Goal: Find contact information: Find contact information

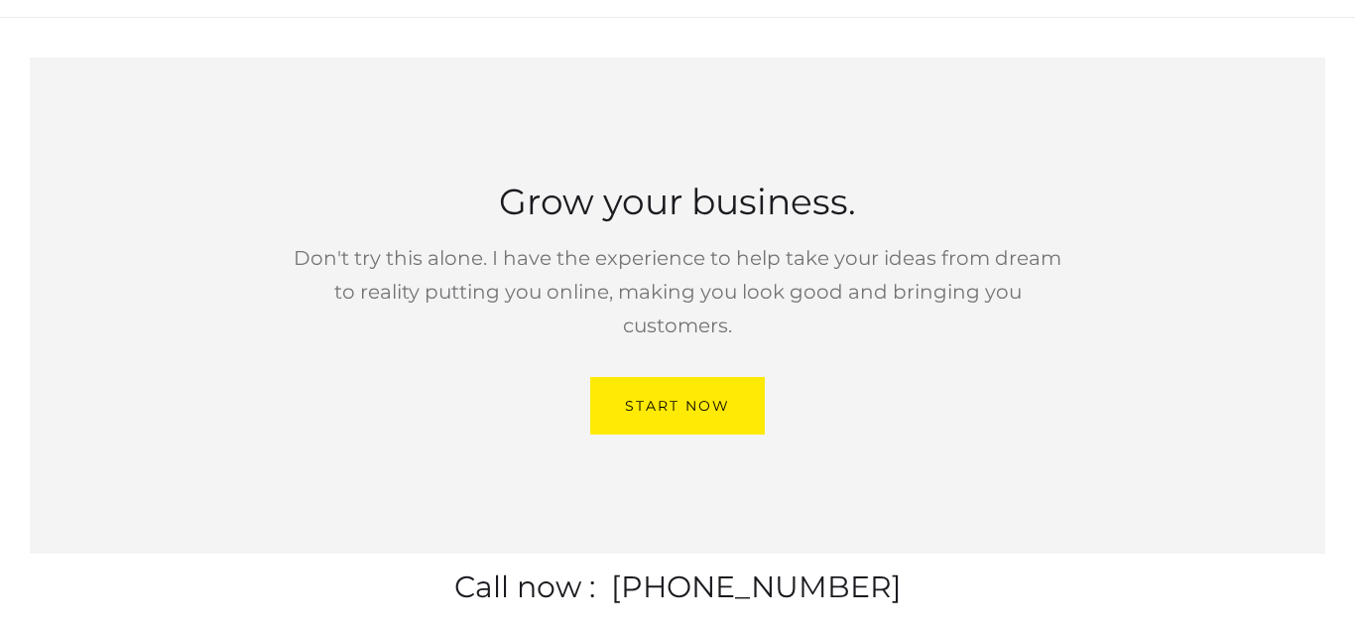
scroll to position [5837, 0]
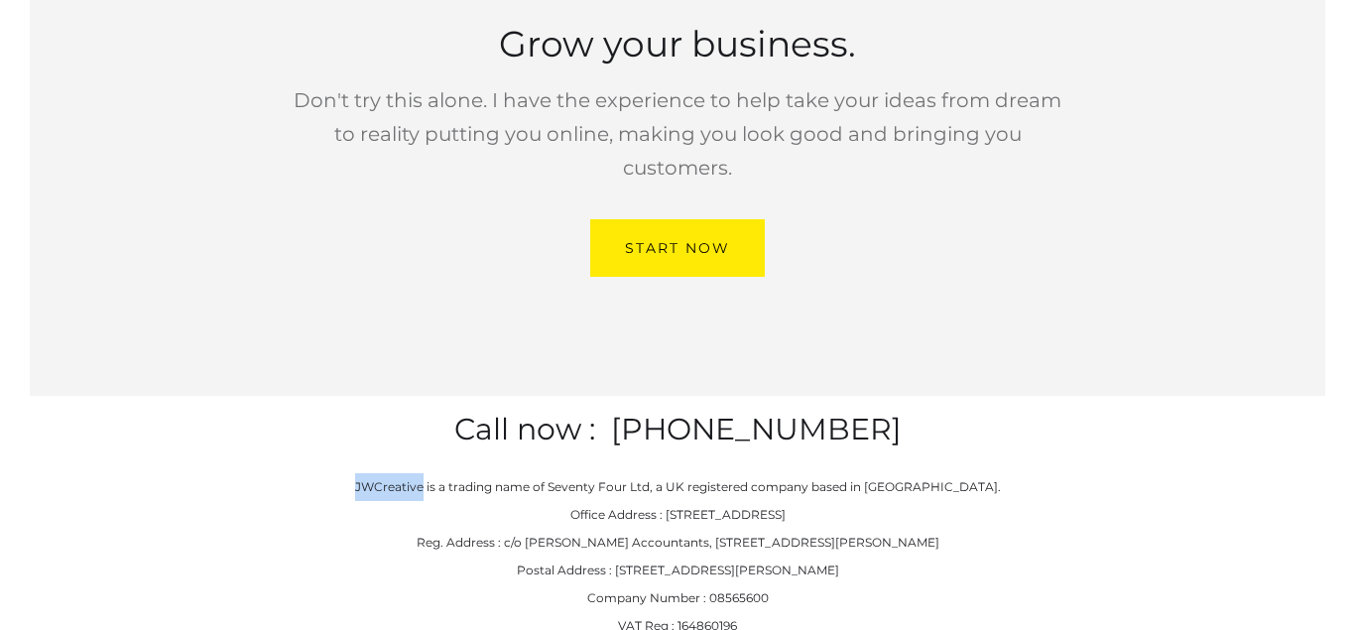
drag, startPoint x: 378, startPoint y: 373, endPoint x: 442, endPoint y: 373, distance: 64.5
click at [442, 473] on p "JWCreative is a trading name of Seventy Four Ltd, a UK registered company based…" at bounding box center [678, 570] width 646 height 194
copy p "JWCreative"
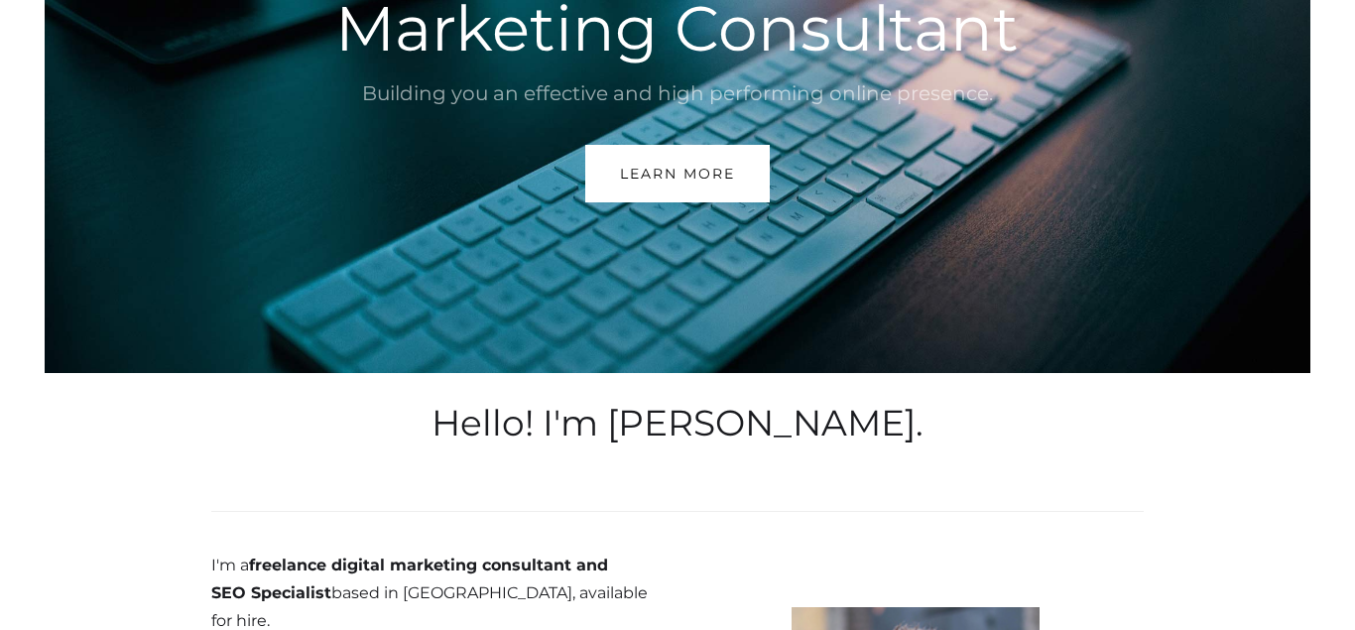
scroll to position [0, 0]
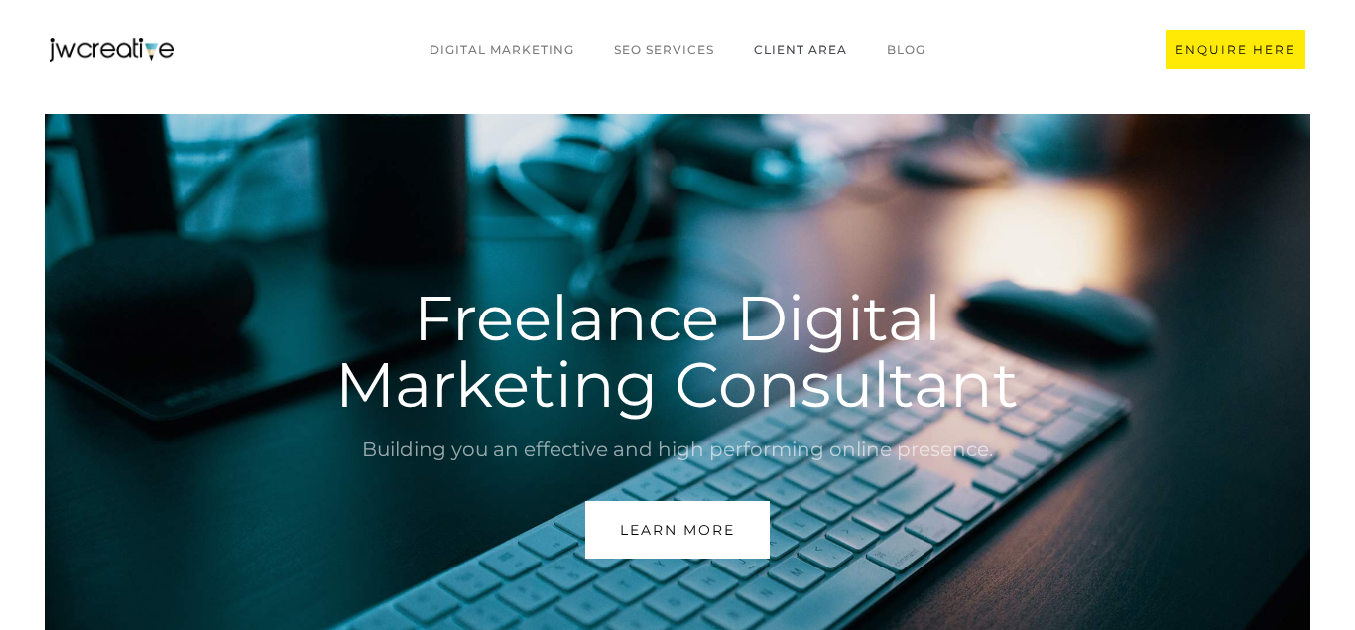
click at [801, 53] on link "CLIENT AREA" at bounding box center [800, 50] width 133 height 38
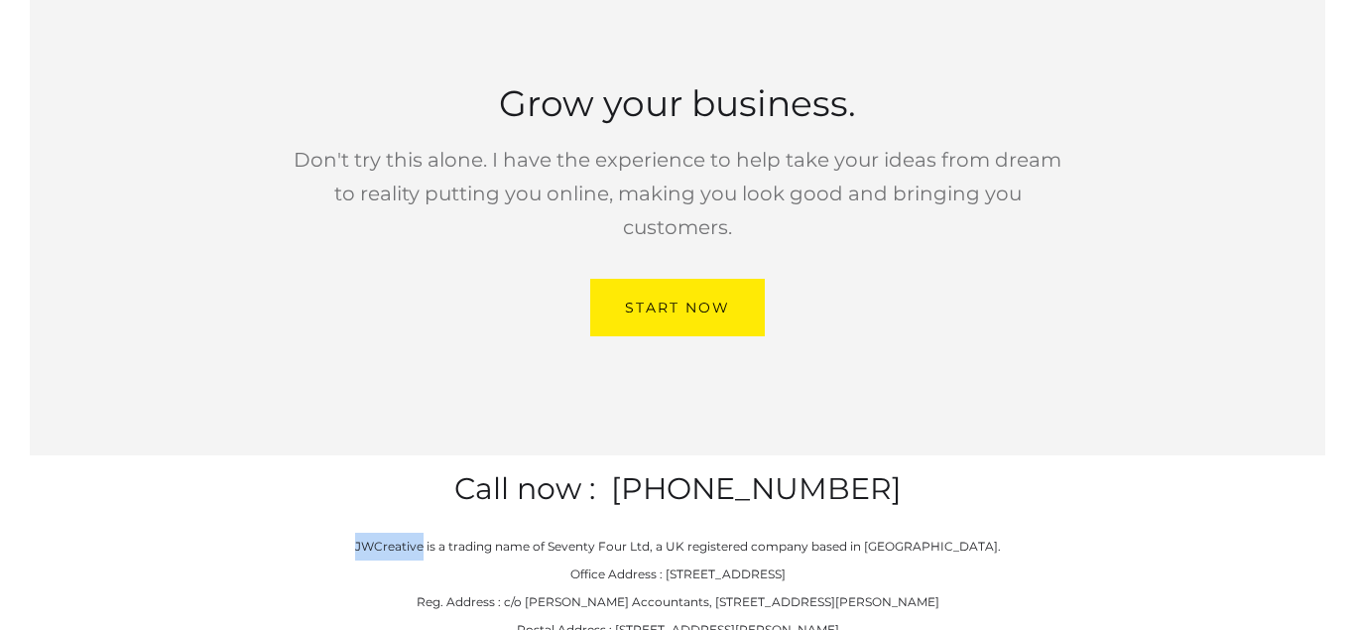
scroll to position [5837, 0]
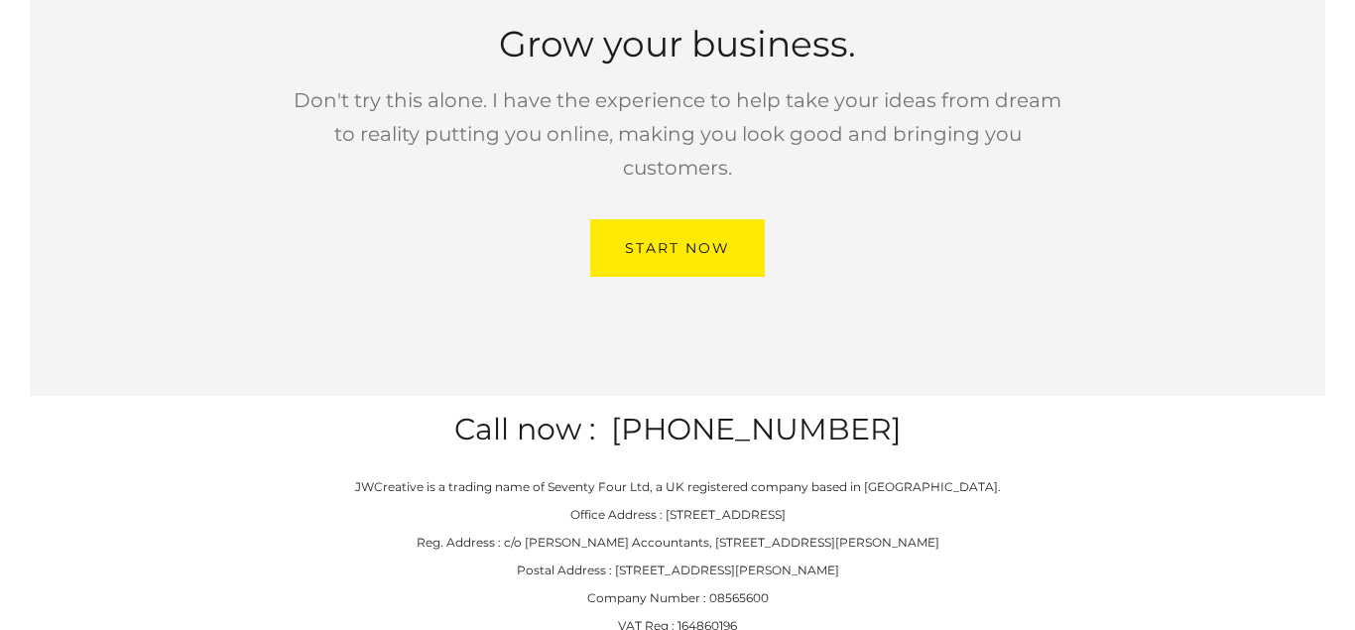
click at [524, 518] on p "JWCreative is a trading name of Seventy Four Ltd, a UK registered company based…" at bounding box center [678, 570] width 646 height 194
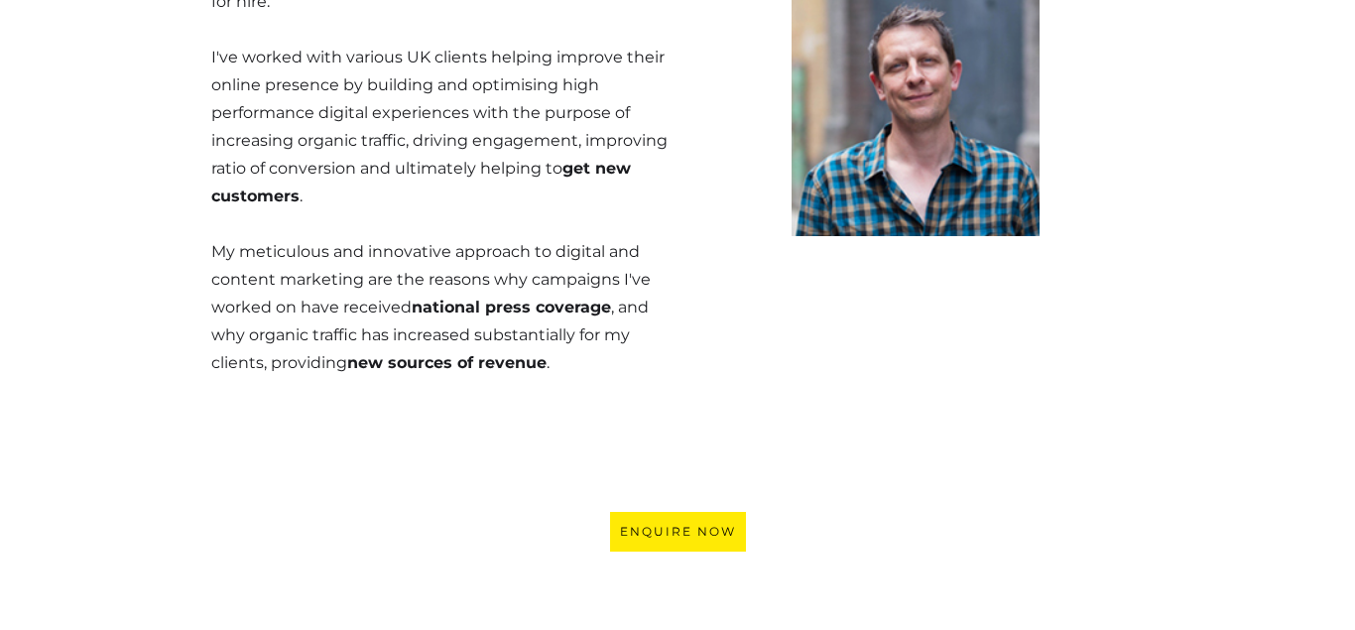
scroll to position [0, 0]
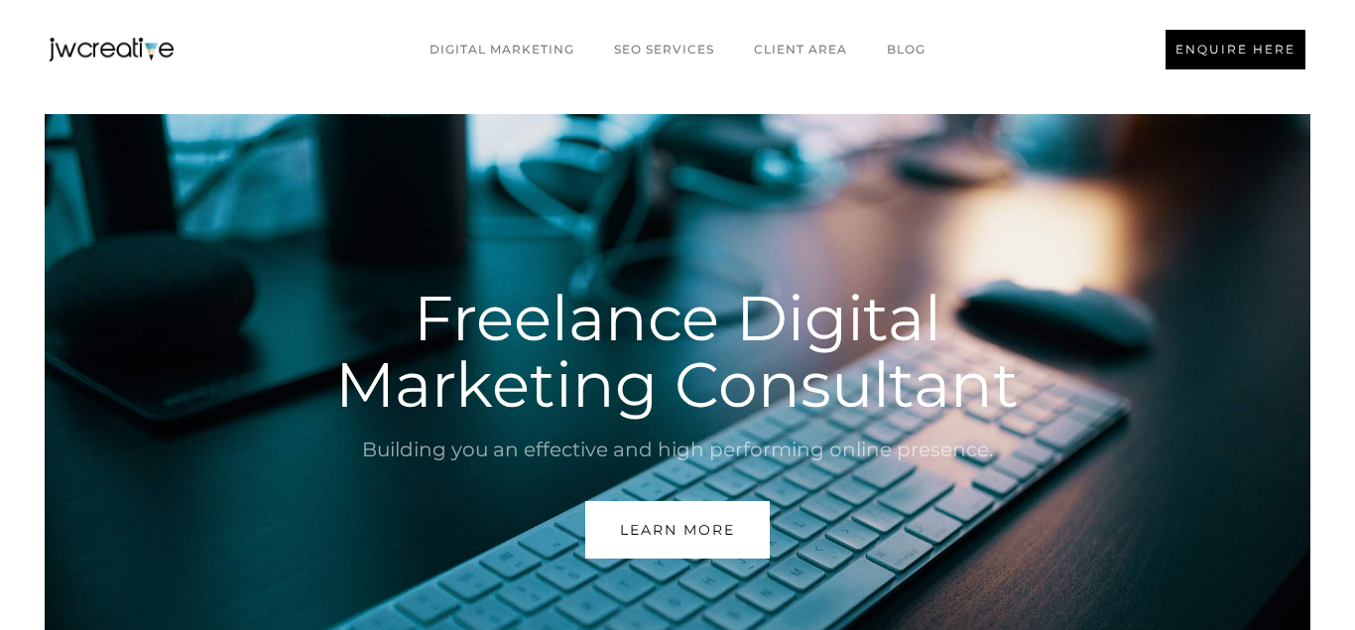
click at [1257, 46] on div "ENQUIRE HERE" at bounding box center [1235, 50] width 120 height 20
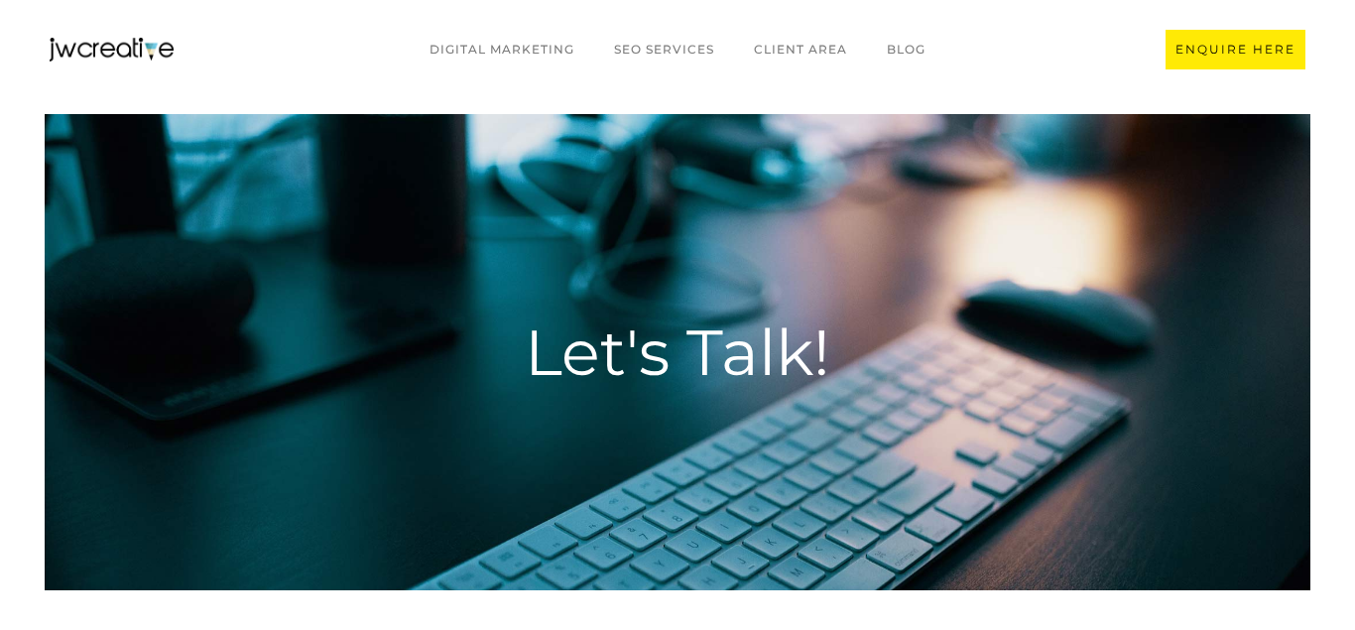
scroll to position [735, 0]
